Goal: Ask a question

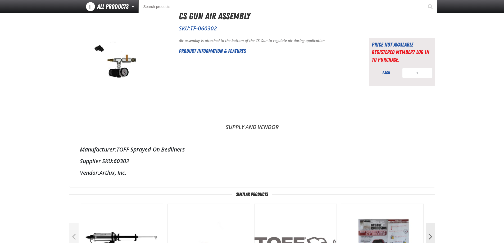
scroll to position [132, 0]
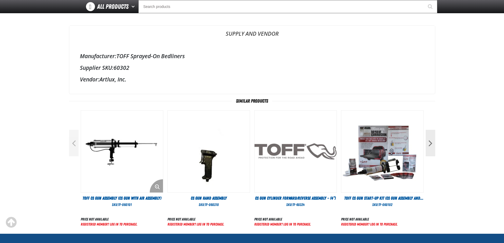
click at [130, 155] on img "View Details of the TOFF CS Gun Assembly (CS Gun with Air Assembly)" at bounding box center [122, 152] width 82 height 82
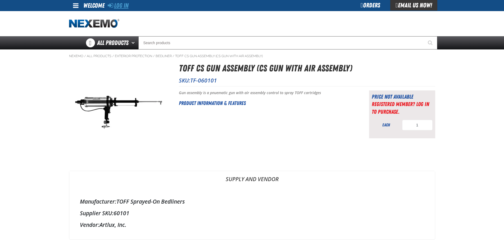
click at [125, 4] on link "Log In" at bounding box center [118, 5] width 21 height 7
click at [396, 106] on link "Registered Member? Log In to purchase." at bounding box center [400, 108] width 57 height 14
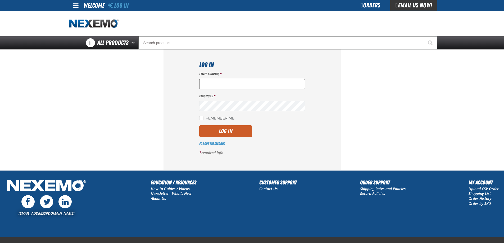
click at [235, 83] on input "Email Address *" at bounding box center [252, 84] width 106 height 11
type input "abazzocco@centralfloridacdjr.com"
click at [203, 119] on input "Remember Me" at bounding box center [201, 118] width 4 height 4
checkbox input "true"
click at [219, 131] on button "Log In" at bounding box center [225, 131] width 53 height 12
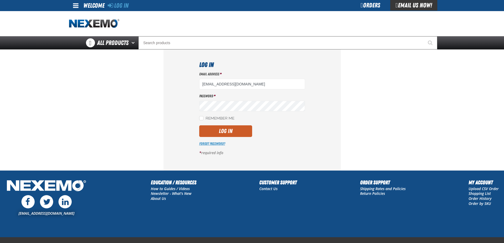
click at [212, 144] on link "Forgot Password?" at bounding box center [212, 143] width 26 height 4
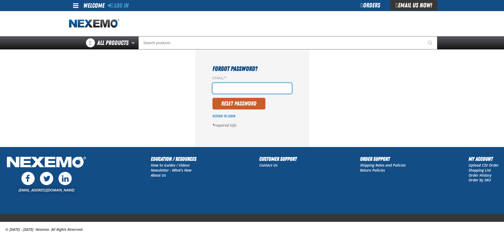
click at [250, 90] on input "Email *" at bounding box center [251, 88] width 79 height 11
type input "[EMAIL_ADDRESS][DOMAIN_NAME]"
click at [238, 103] on button "Reset Password" at bounding box center [238, 104] width 53 height 12
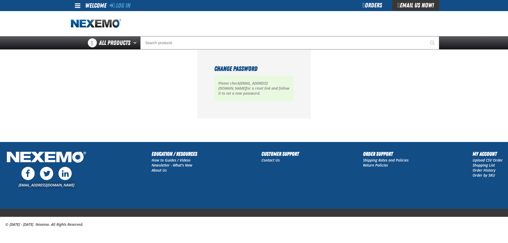
click at [414, 7] on div "Email Us Now!" at bounding box center [415, 5] width 47 height 11
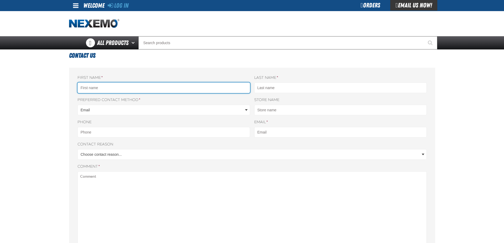
click at [141, 88] on input "First name *" at bounding box center [163, 88] width 172 height 11
type input "[PERSON_NAME]"
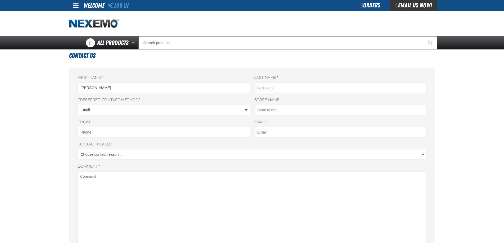
type input "BAZZOCCO"
click at [111, 108] on body "Skip to Main Content Staging Site 5.1 Upgrade Site Log In Log In Welcome Log In…" at bounding box center [252, 223] width 504 height 447
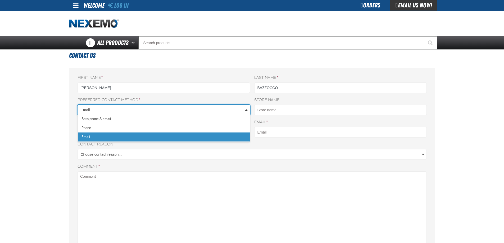
drag, startPoint x: 118, startPoint y: 135, endPoint x: 123, endPoint y: 134, distance: 4.7
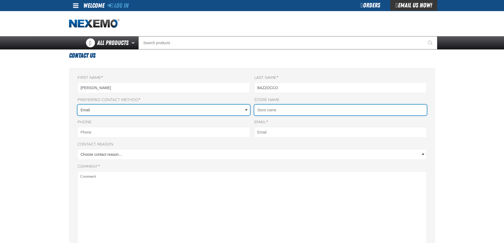
click at [292, 113] on input "Store name" at bounding box center [340, 110] width 172 height 11
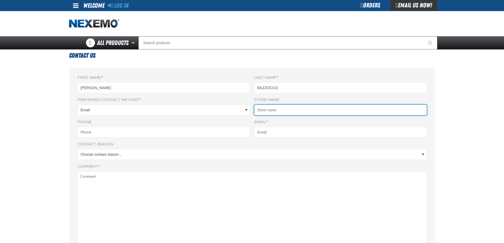
type input "S"
type input "CENTRAL FLROIDA CHRYSLER"
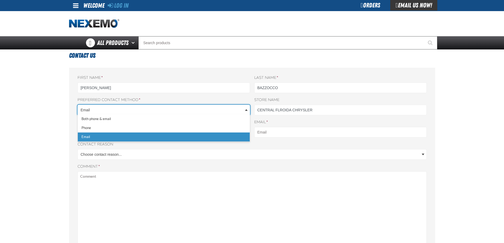
click at [132, 111] on body "Skip to Main Content Staging Site 5.1 Upgrade Site Log In Log In Welcome Log In…" at bounding box center [252, 223] width 504 height 447
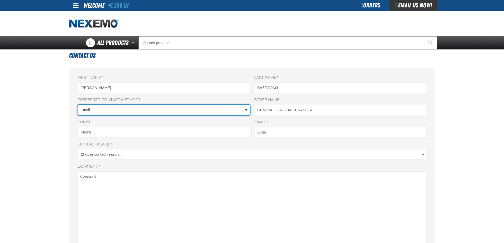
click at [38, 113] on body "Skip to Main Content Staging Site 5.1 Upgrade Site Log In Log In Welcome Log In…" at bounding box center [252, 223] width 504 height 447
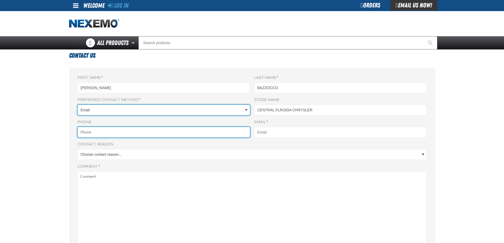
click at [126, 131] on input "Phone" at bounding box center [163, 132] width 172 height 11
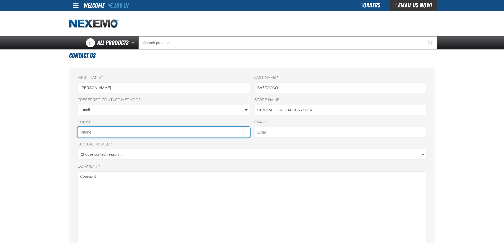
type input "5155772780"
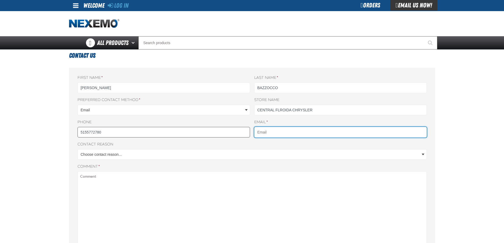
type input "[EMAIL_ADDRESS][DOMAIN_NAME]"
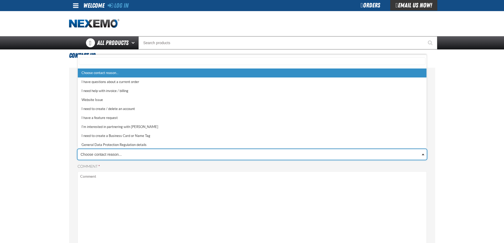
click at [148, 155] on body "Skip to Main Content Staging Site 5.1 Upgrade Site Log In Log In Welcome Log In…" at bounding box center [252, 223] width 504 height 447
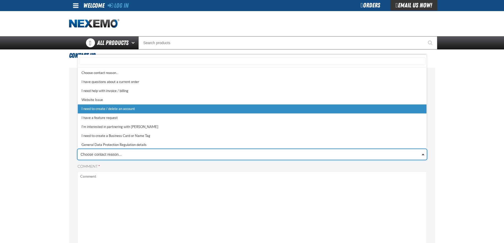
select select "5"
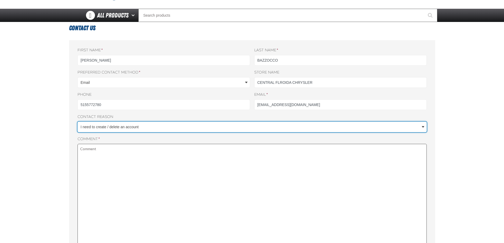
scroll to position [53, 0]
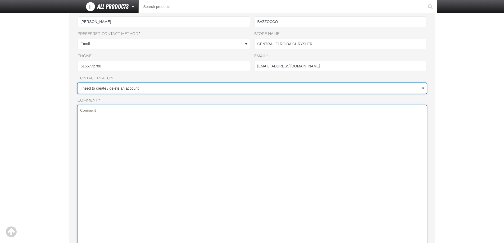
click at [119, 113] on textarea "Comment *" at bounding box center [251, 177] width 349 height 144
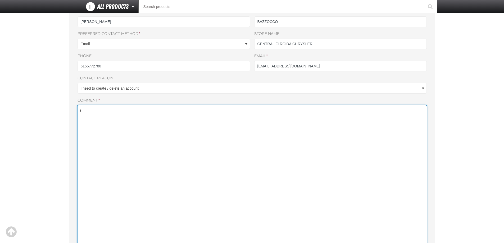
type textarea "i"
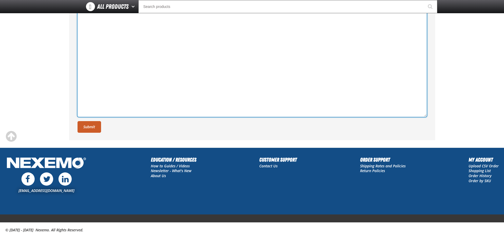
scroll to position [185, 0]
type textarea "I NEED TO CREATE AN ACCOUNT AND BUT A TOFF CS GUN TF-060101 ASAP PLEASE"
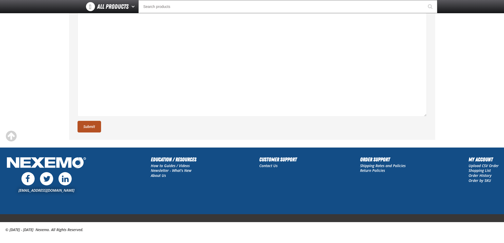
click at [95, 130] on button "Submit" at bounding box center [89, 127] width 24 height 12
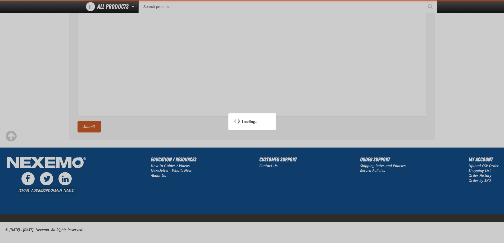
scroll to position [106, 0]
